Goal: Contribute content

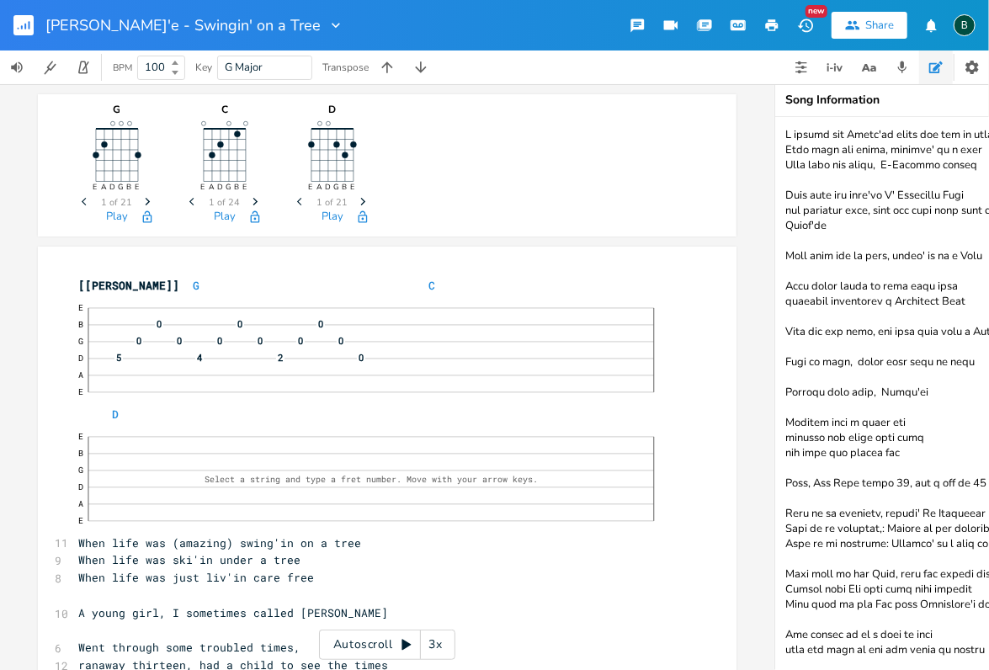
scroll to position [567, 0]
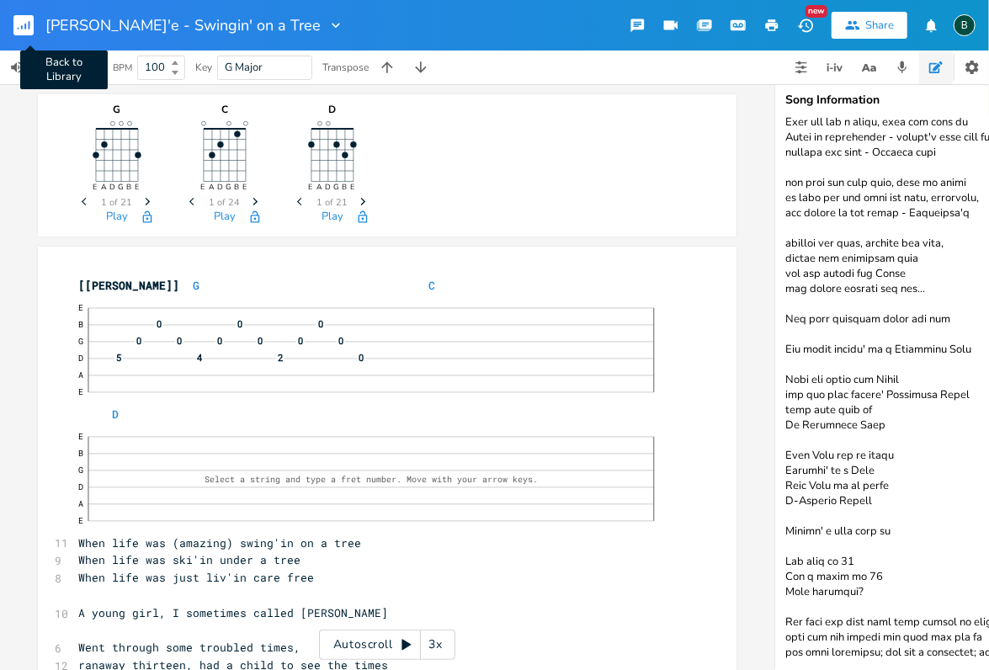
click at [22, 23] on rect "button" at bounding box center [23, 25] width 20 height 20
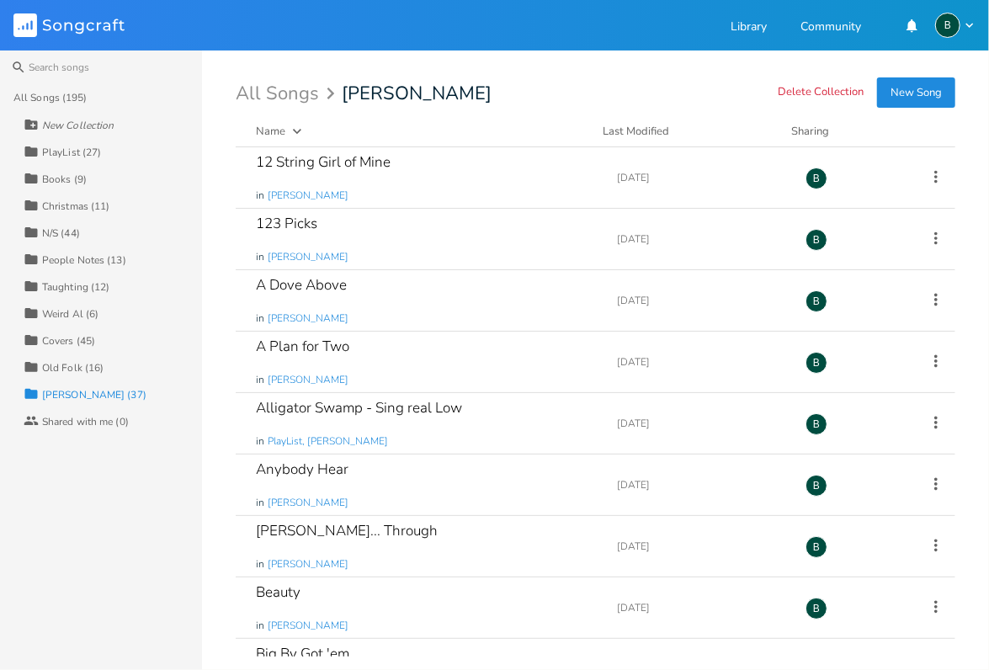
click at [56, 394] on div "[PERSON_NAME] (37)" at bounding box center [94, 395] width 104 height 10
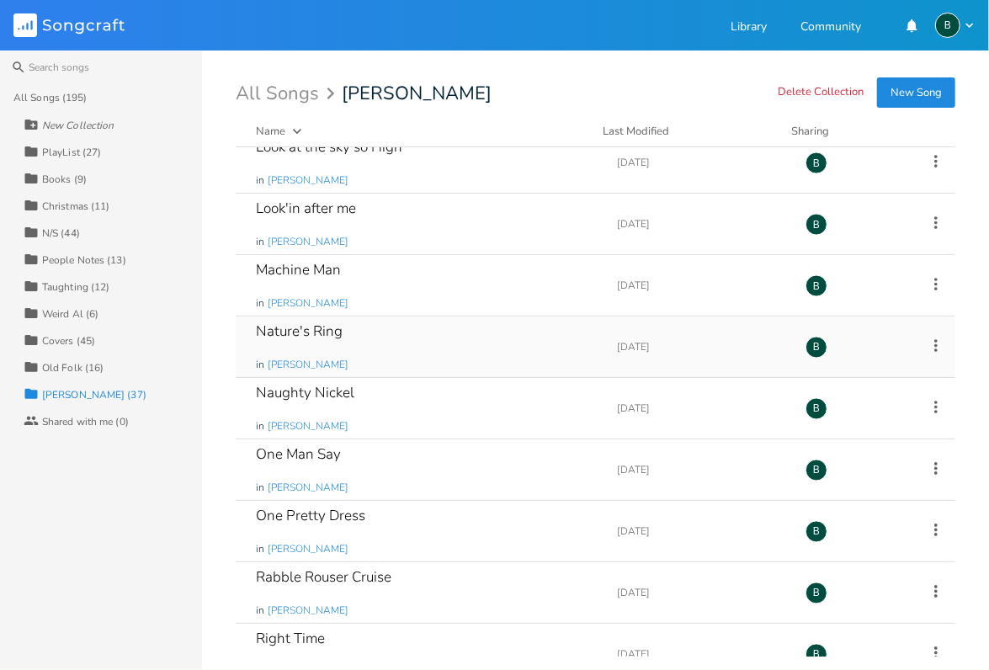
scroll to position [1346, 0]
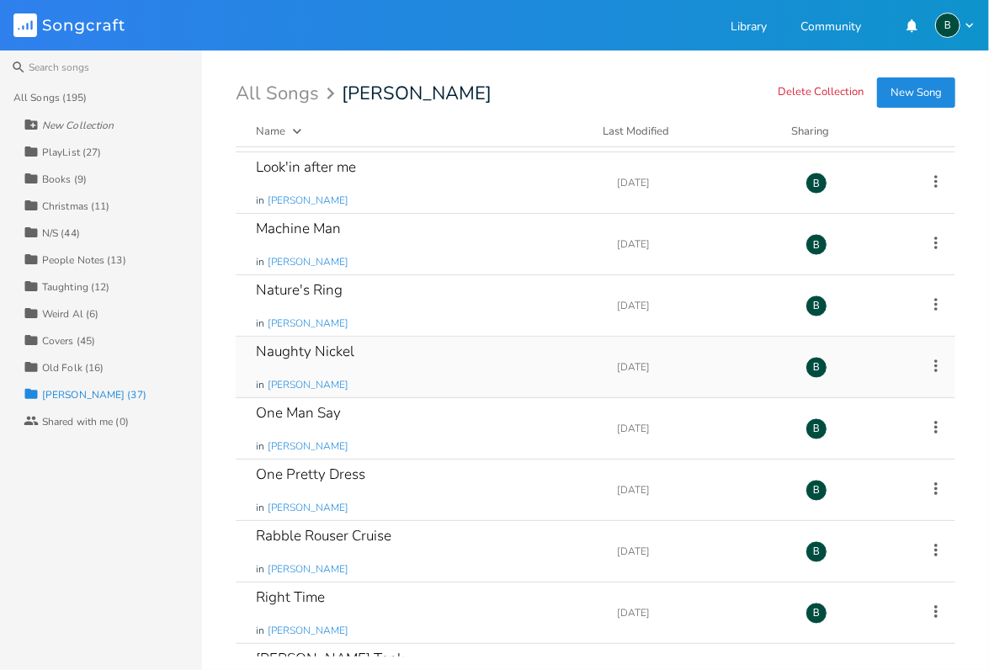
click at [310, 344] on div "Naughty Nickel" at bounding box center [305, 351] width 98 height 14
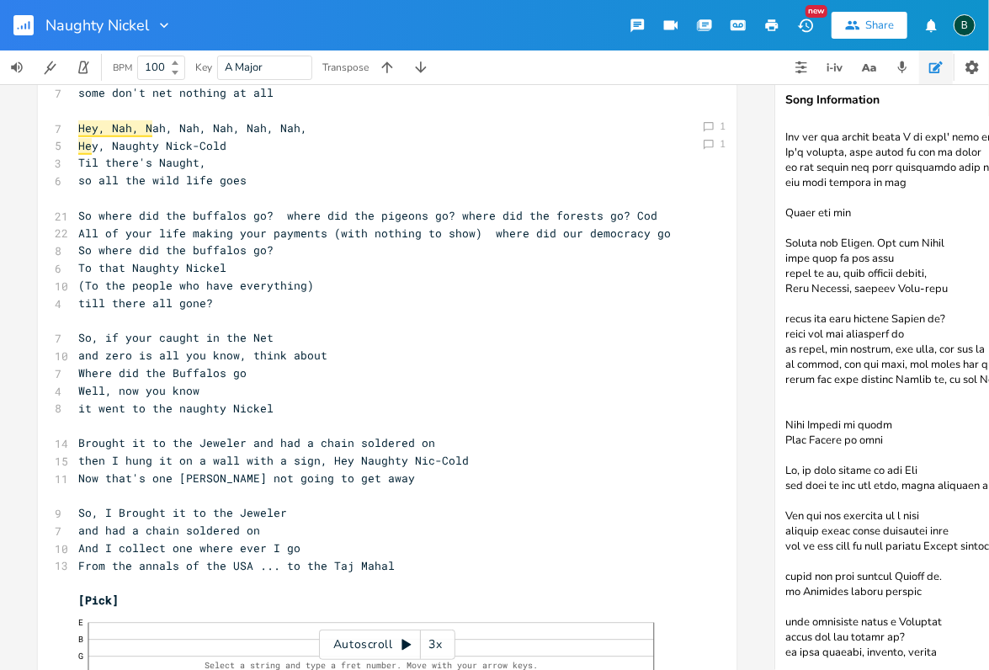
scroll to position [170, 0]
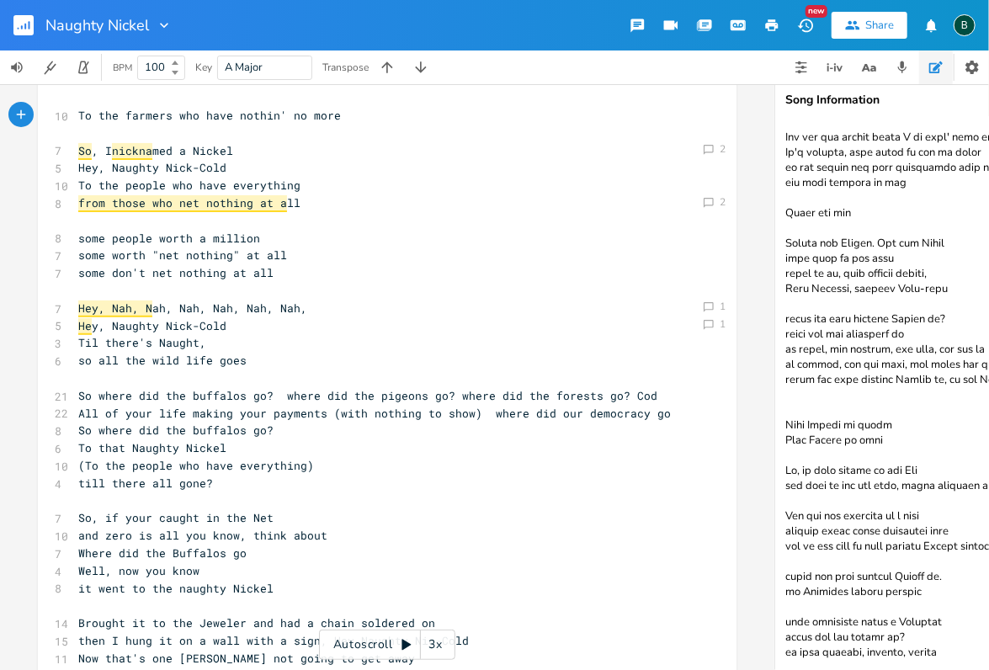
click at [941, 643] on textarea at bounding box center [943, 393] width 337 height 553
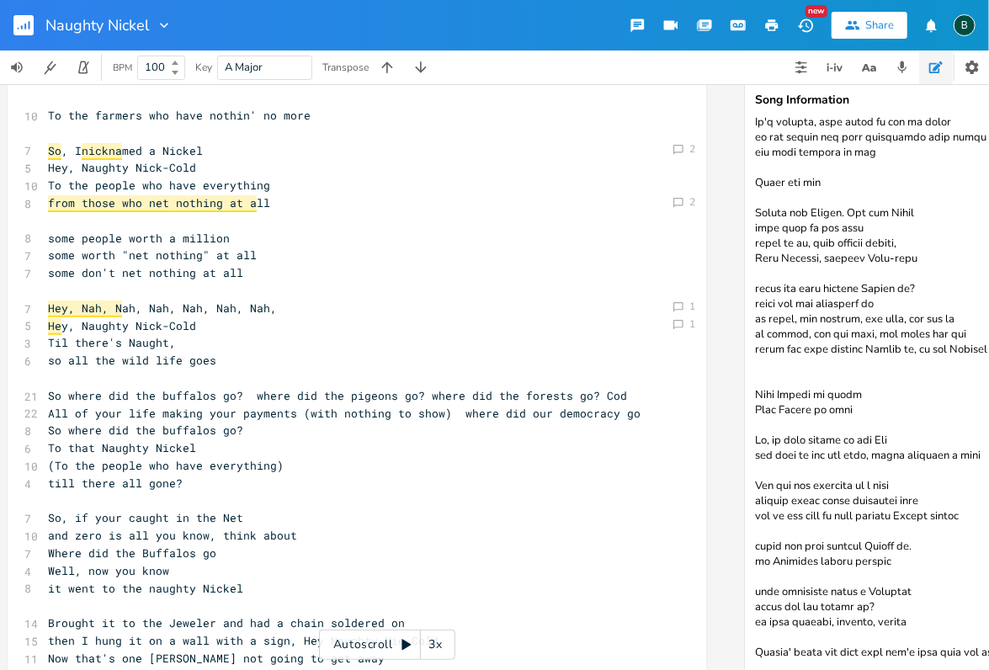
scroll to position [0, 34]
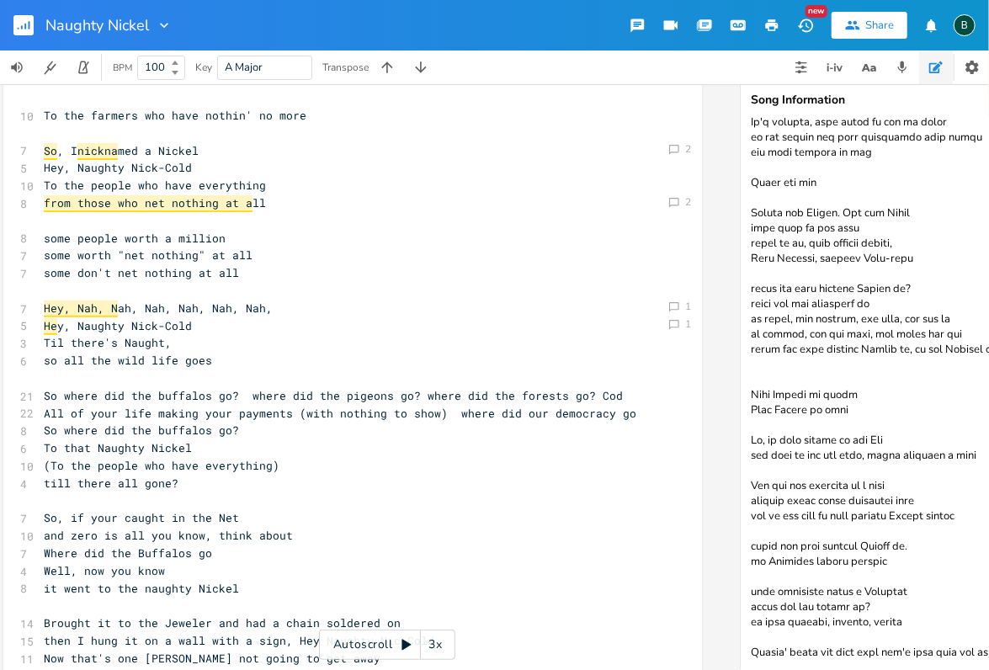
click at [935, 651] on textarea at bounding box center [908, 393] width 337 height 553
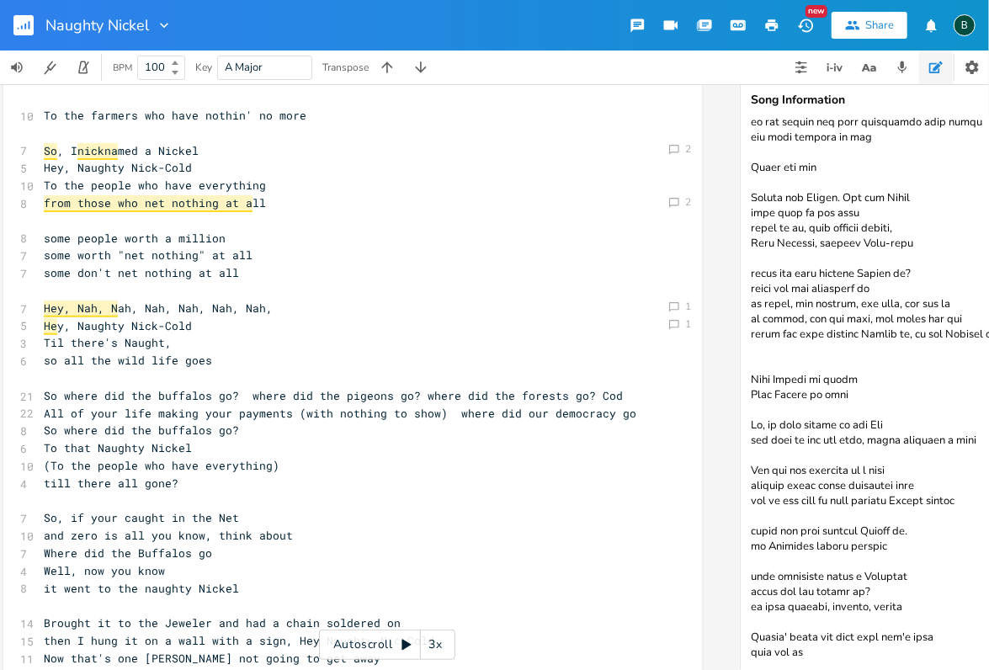
click at [766, 651] on textarea at bounding box center [908, 393] width 337 height 553
drag, startPoint x: 816, startPoint y: 652, endPoint x: 851, endPoint y: 634, distance: 38.8
click at [818, 652] on textarea at bounding box center [908, 393] width 337 height 553
type textarea "Lorem Ipsu DoloRsit Amet (4918 – Con 03, 3760) adi el Seddoe Tempor Incid utl e…"
click at [281, 536] on span "and zero is all you know, think about" at bounding box center [168, 535] width 249 height 15
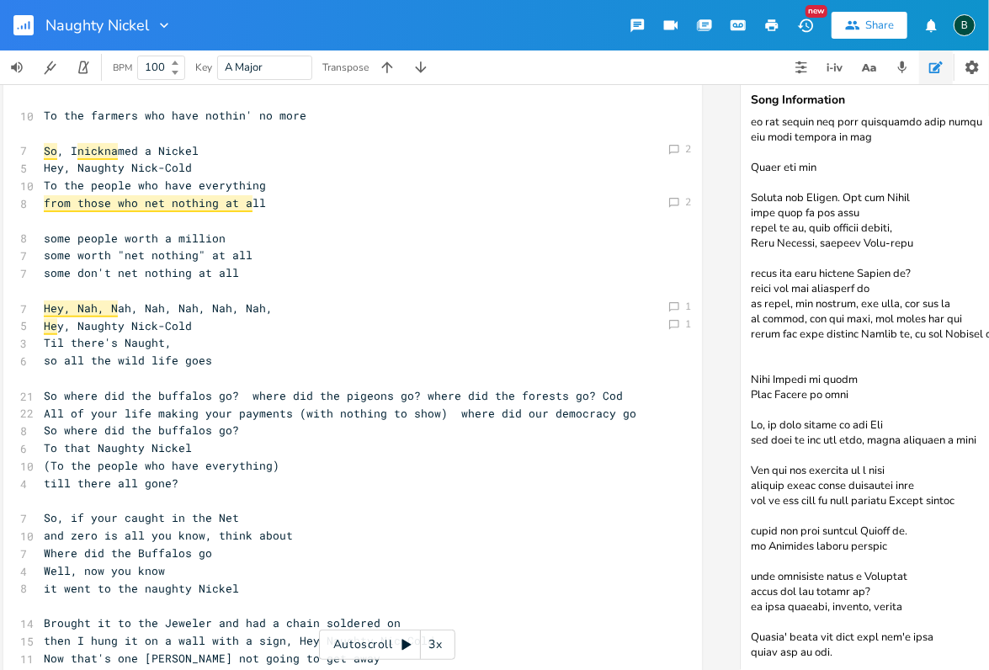
type textarea ";"
click at [156, 568] on span "Well, now you know" at bounding box center [104, 570] width 121 height 15
type textarea ";"
click at [232, 587] on pre "it went to the naughty Nickel" at bounding box center [343, 589] width 607 height 18
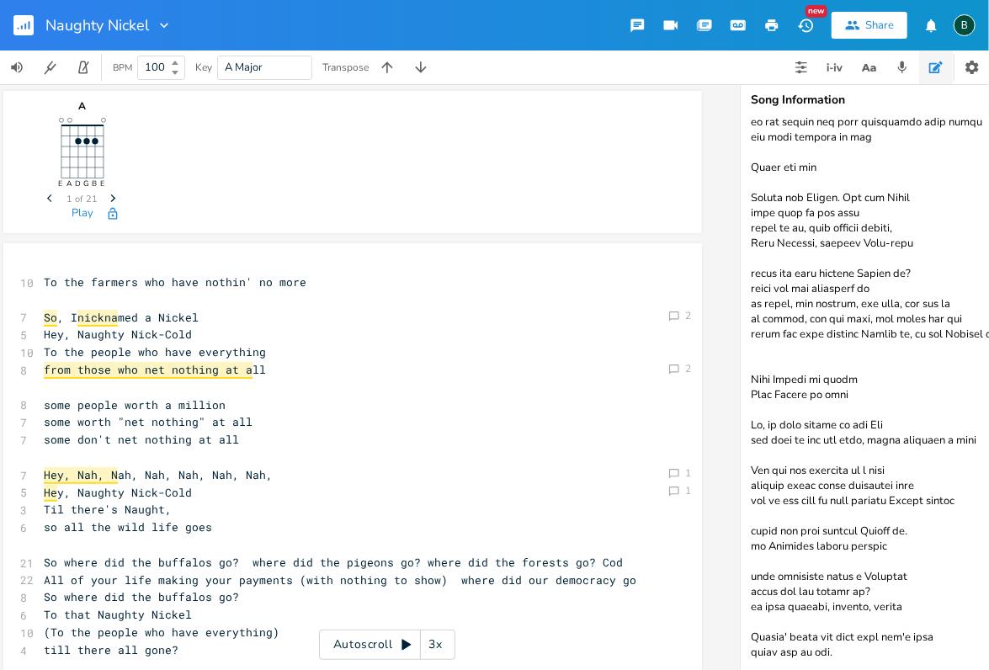
scroll to position [0, 0]
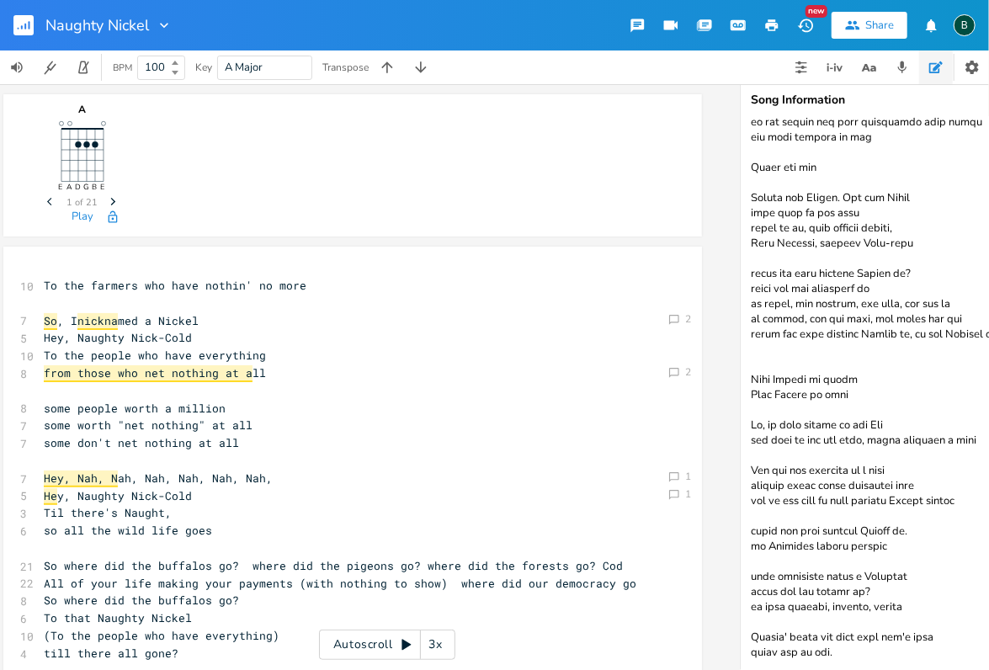
type textarea "."
